Goal: Transaction & Acquisition: Purchase product/service

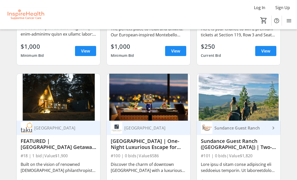
scroll to position [272, 0]
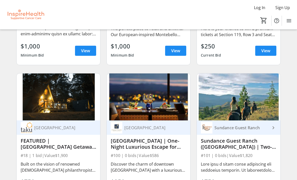
click at [51, 142] on div "FEATURED |[GEOGRAPHIC_DATA] Getaway | 3 Nights with Golf" at bounding box center [59, 144] width 76 height 12
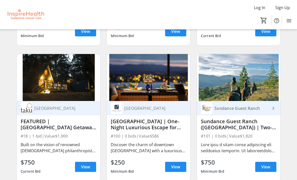
scroll to position [291, 0]
click at [85, 166] on span "View" at bounding box center [85, 167] width 9 height 6
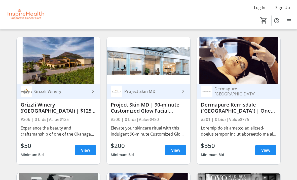
scroll to position [2069, 0]
click at [170, 151] on span at bounding box center [175, 150] width 21 height 12
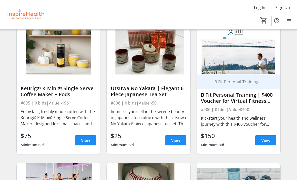
scroll to position [5056, 0]
